Goal: Task Accomplishment & Management: Complete application form

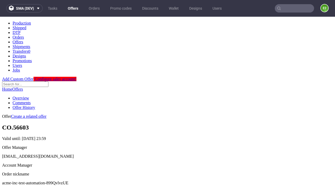
scroll to position [52, 0]
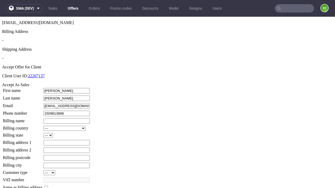
type input "1509813888"
type input "Ignatius.Terry43"
select select "13"
type input "Ignatius.Terry43"
select select "132"
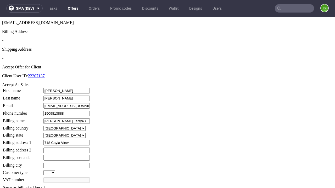
type input "718 Cayla View"
type input "UH4 5JT"
type input "Upton Dibbert"
click at [48, 186] on input "checkbox" at bounding box center [46, 187] width 3 height 3
checkbox input "true"
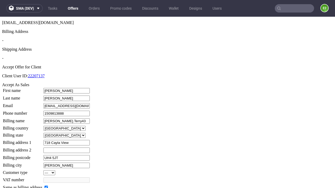
type input "Ignatius.Terry43"
select select "13"
type input "718 Cayla View"
type input "UH4 5JT"
type input "Upton Dibbert"
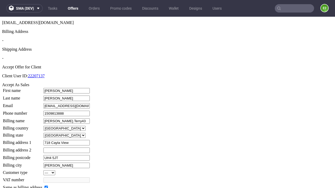
select select "132"
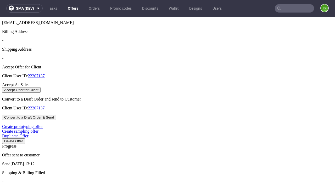
select select "13"
select select "132"
select select "13"
select select "132"
